Goal: Task Accomplishment & Management: Use online tool/utility

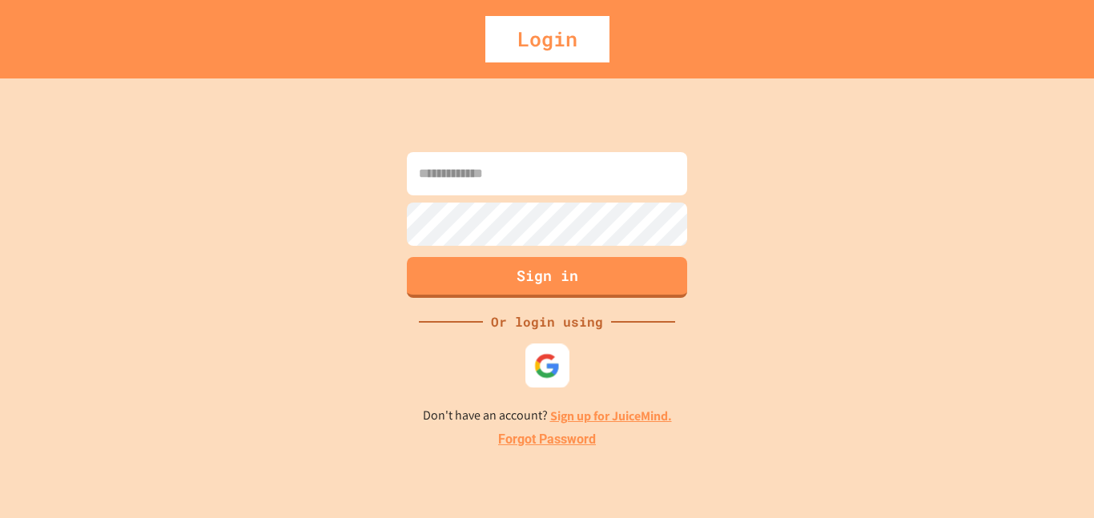
click at [558, 380] on div at bounding box center [547, 366] width 44 height 44
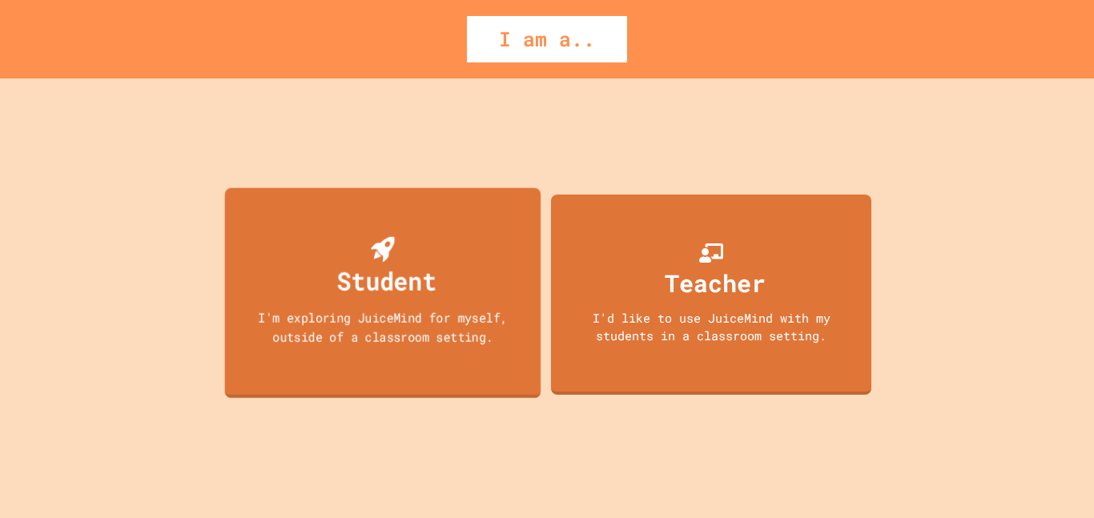
click at [481, 231] on div "Student I'm exploring JuiceMind for myself, outside of a classroom setting." at bounding box center [383, 292] width 316 height 211
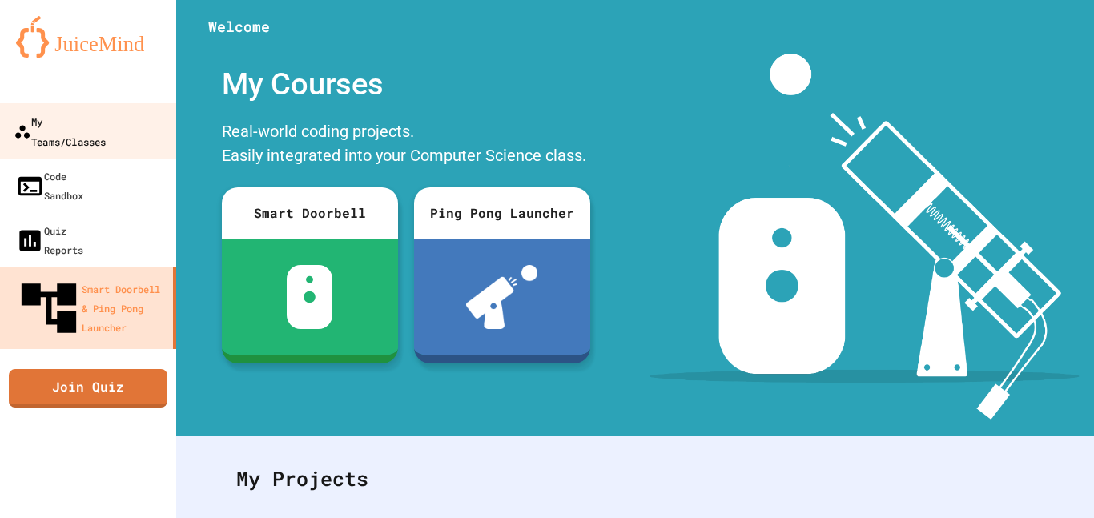
click at [47, 134] on link "My Teams/Classes" at bounding box center [89, 131] width 182 height 56
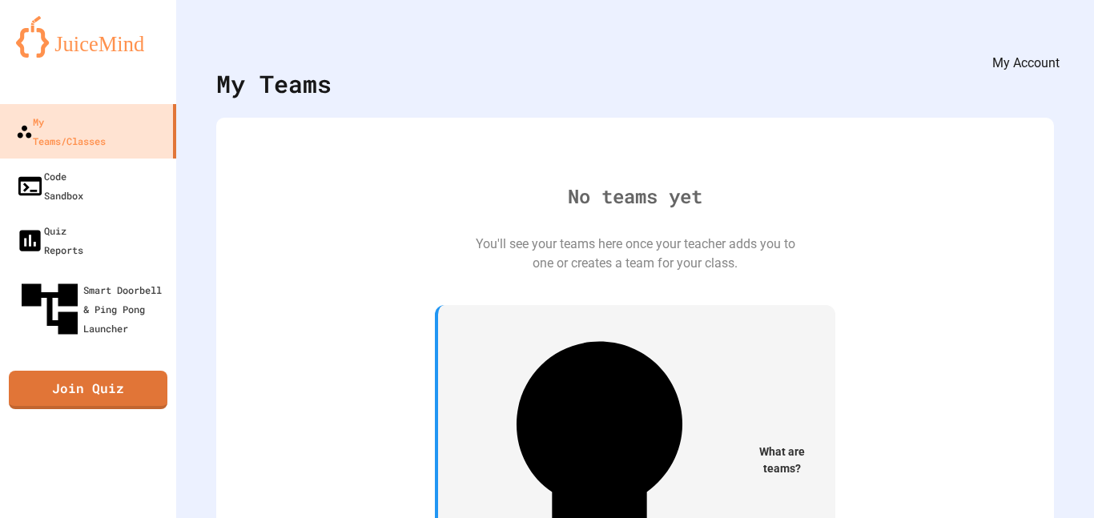
click at [1050, 43] on icon "My Account" at bounding box center [1058, 51] width 17 height 17
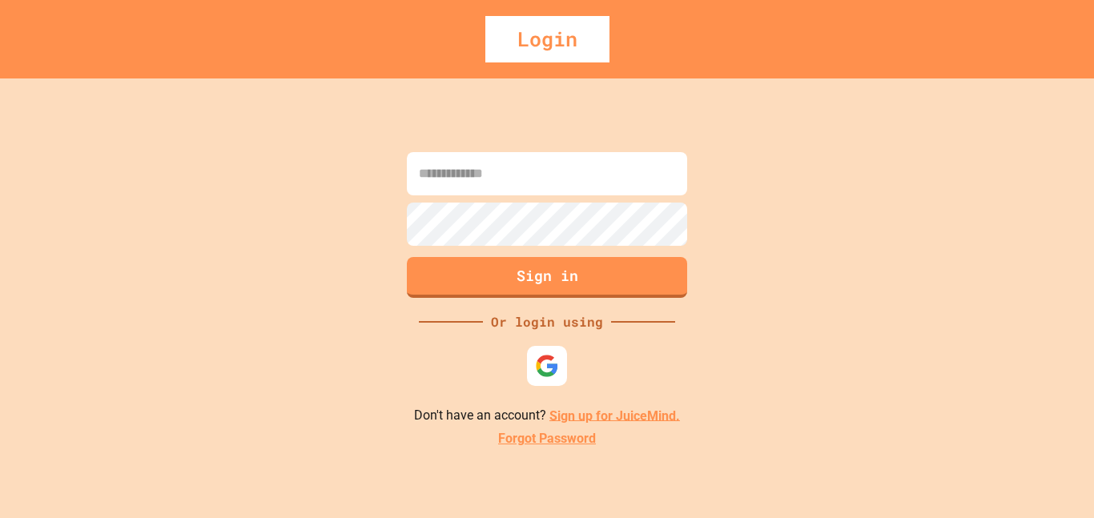
click at [553, 178] on input at bounding box center [547, 173] width 280 height 43
click at [576, 179] on input "**********" at bounding box center [547, 173] width 280 height 43
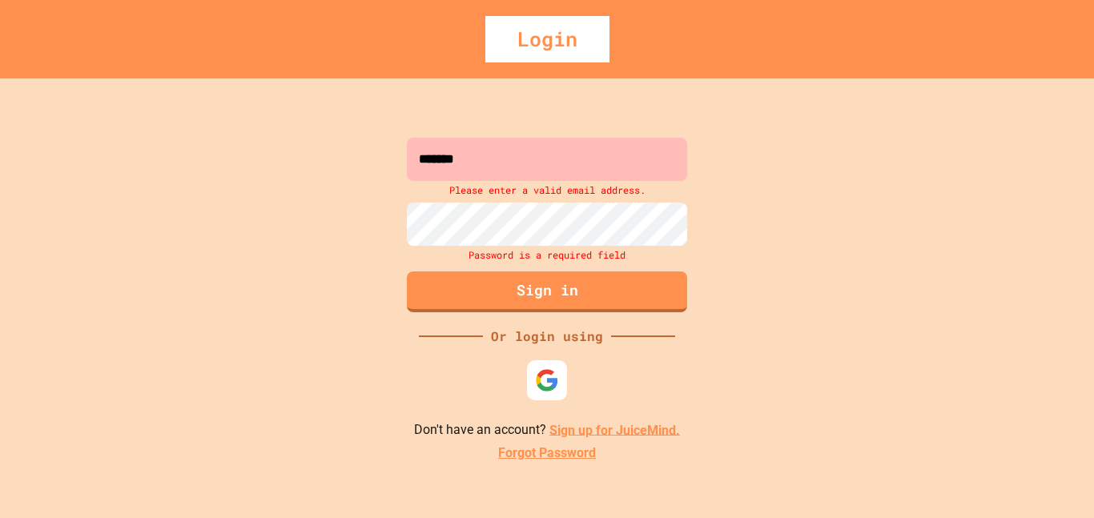
type input "******"
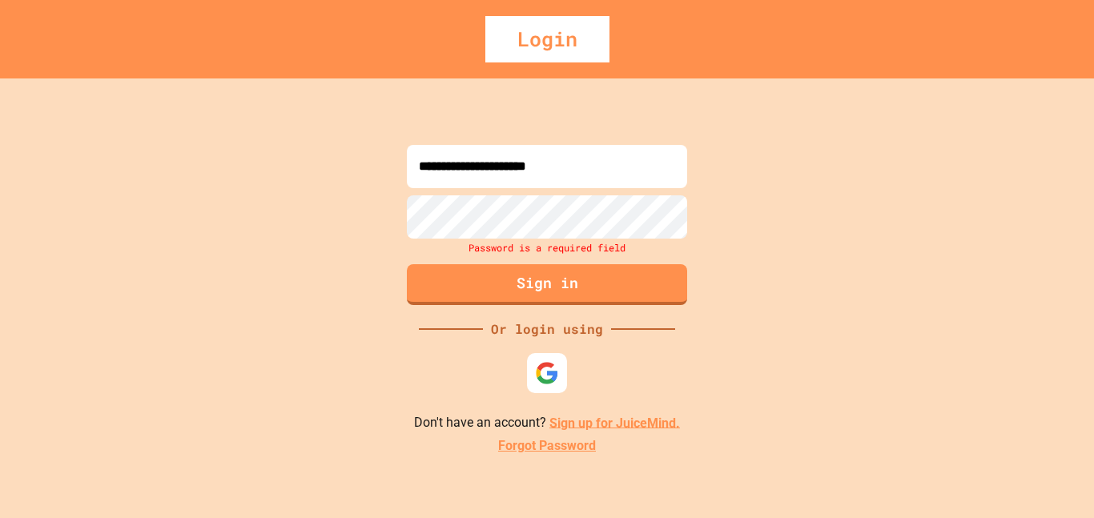
type input "**********"
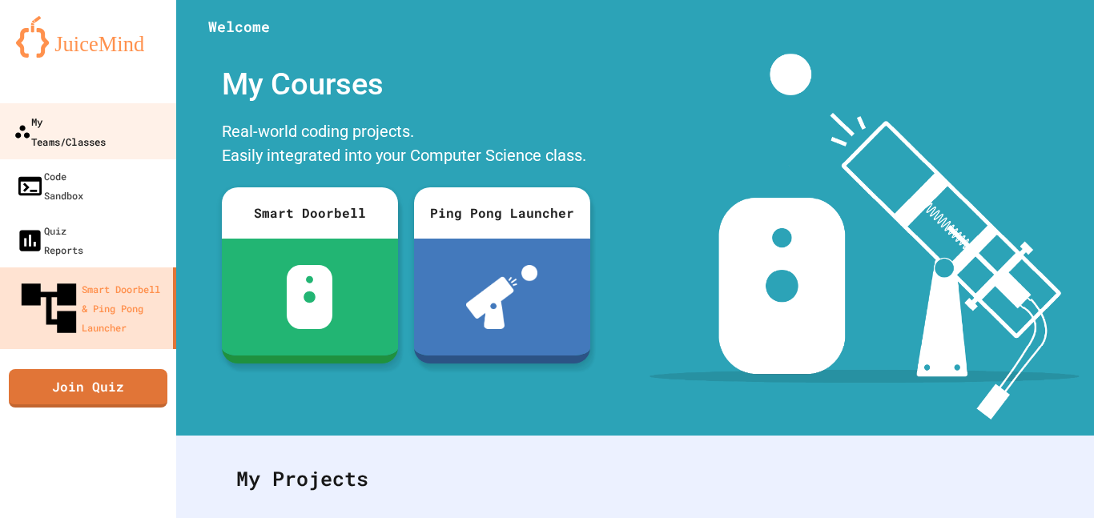
click at [162, 114] on link "My Teams/Classes" at bounding box center [89, 131] width 182 height 56
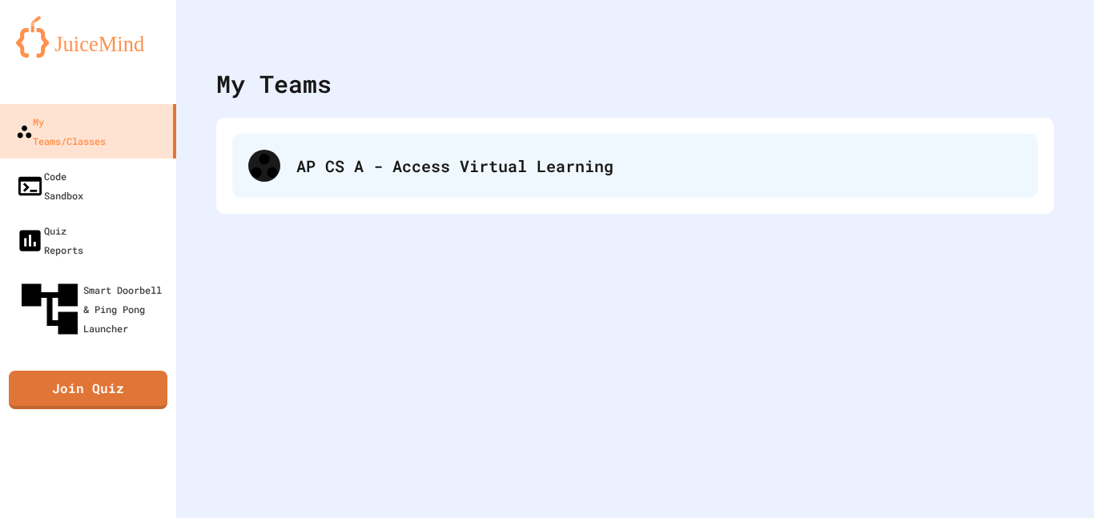
click at [284, 143] on div "AP CS A - Access Virtual Learning" at bounding box center [635, 166] width 806 height 64
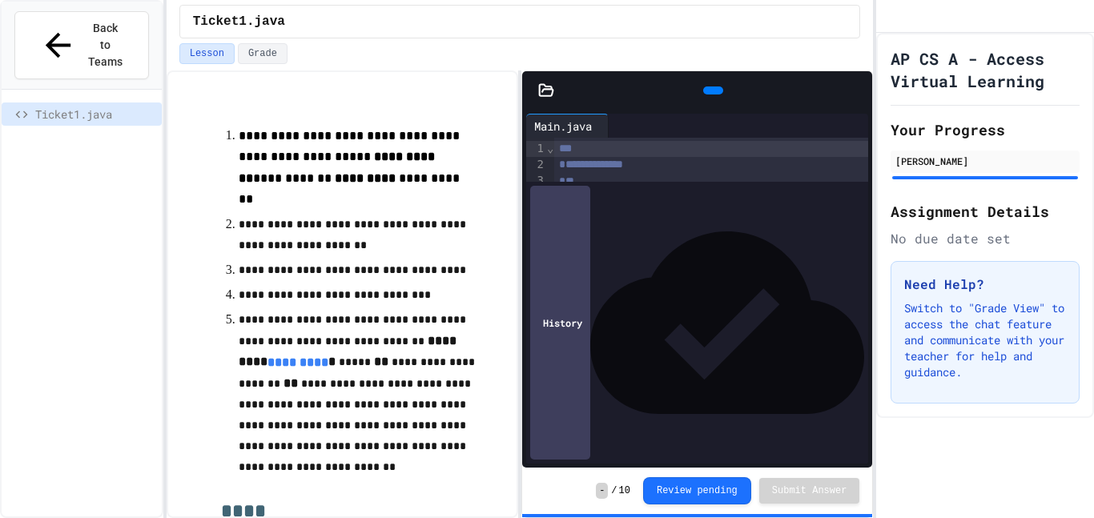
click at [255, 39] on div "Ticket1.java" at bounding box center [520, 21] width 707 height 43
click at [266, 62] on button "Grade" at bounding box center [263, 53] width 50 height 21
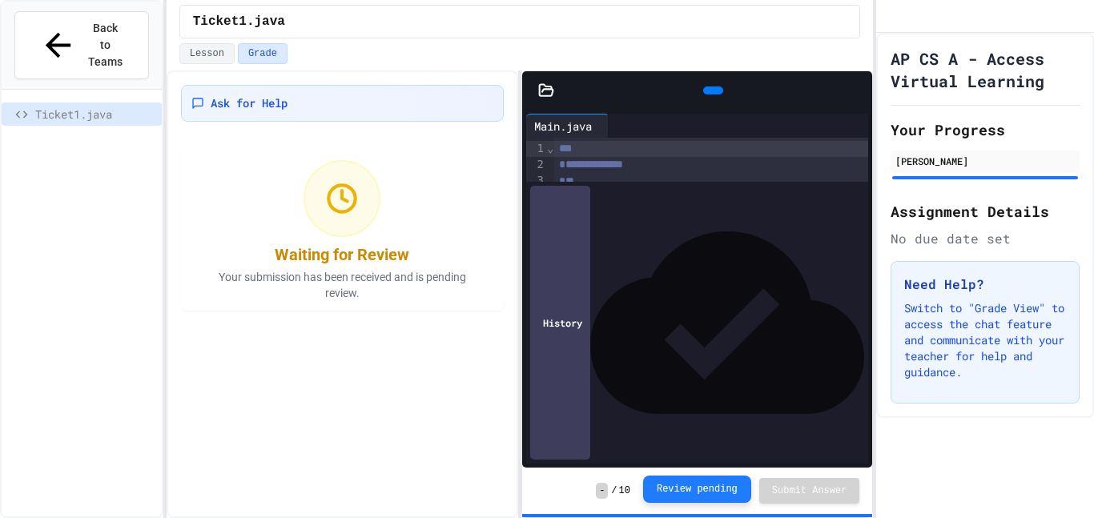
click at [698, 499] on button "Review pending" at bounding box center [697, 489] width 108 height 27
click at [189, 61] on button "Lesson" at bounding box center [206, 53] width 55 height 21
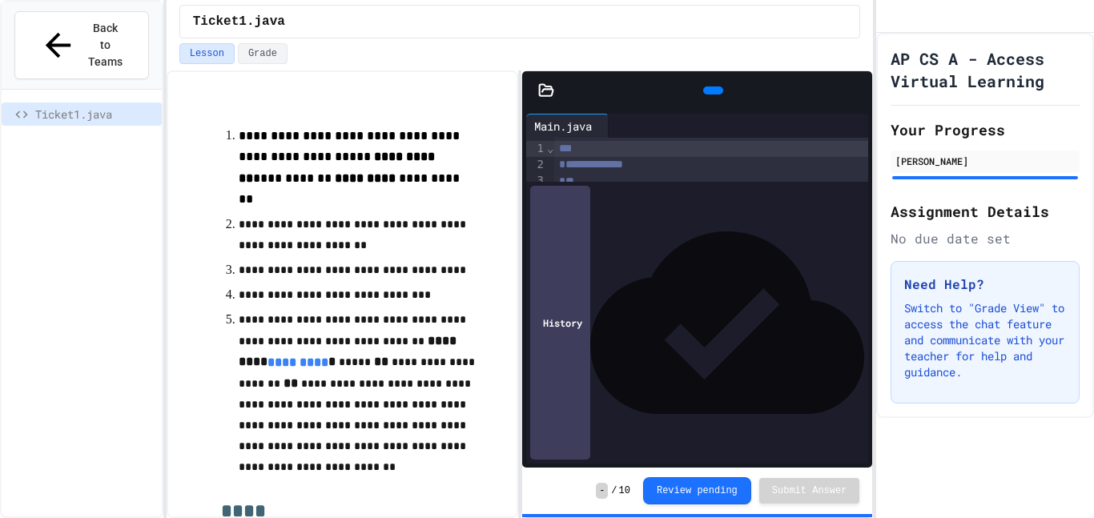
click at [61, 103] on div "Ticket1.java" at bounding box center [82, 117] width 160 height 29
click at [95, 13] on button "Back to Teams" at bounding box center [81, 45] width 135 height 68
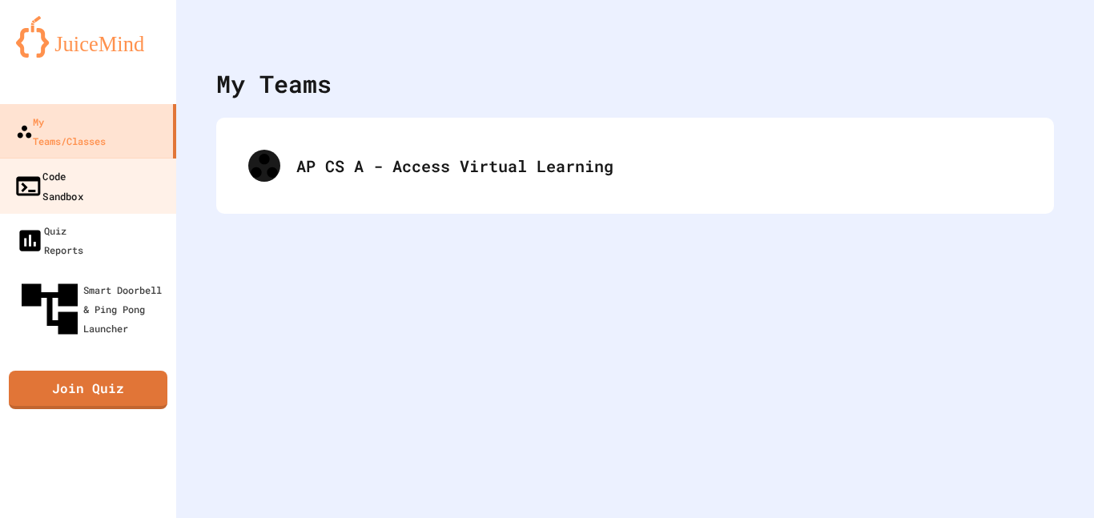
click at [148, 158] on link "Code Sandbox" at bounding box center [89, 186] width 182 height 56
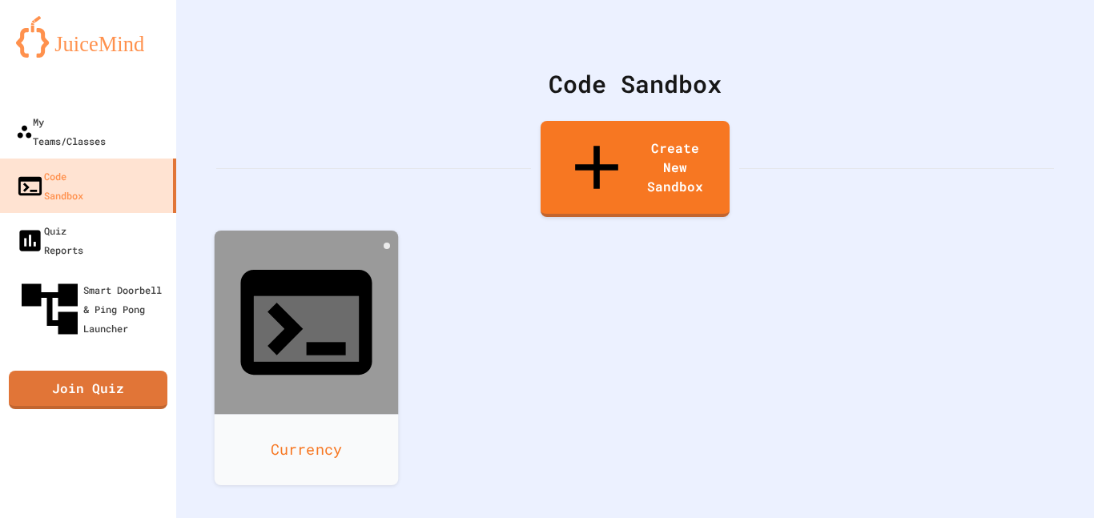
click at [356, 231] on div at bounding box center [307, 323] width 184 height 184
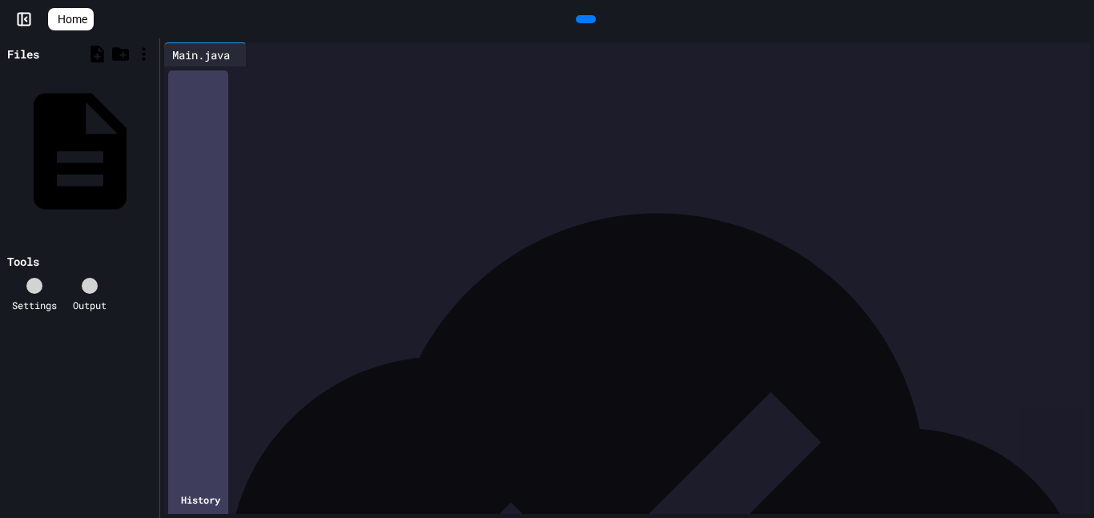
click at [593, 199] on div at bounding box center [641, 205] width 899 height 16
click at [389, 247] on div at bounding box center [641, 253] width 899 height 16
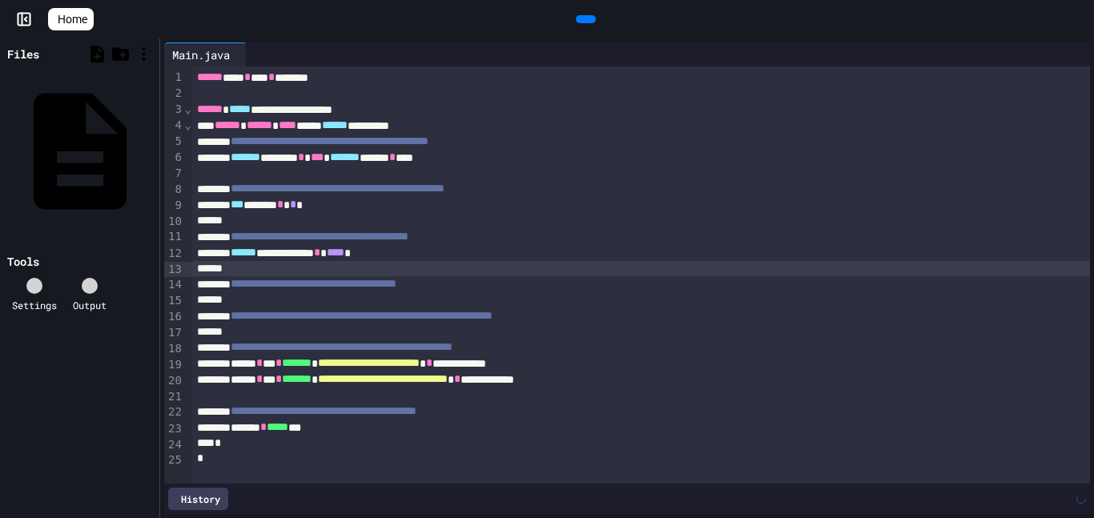
click at [681, 293] on div at bounding box center [641, 300] width 899 height 16
